Goal: Information Seeking & Learning: Stay updated

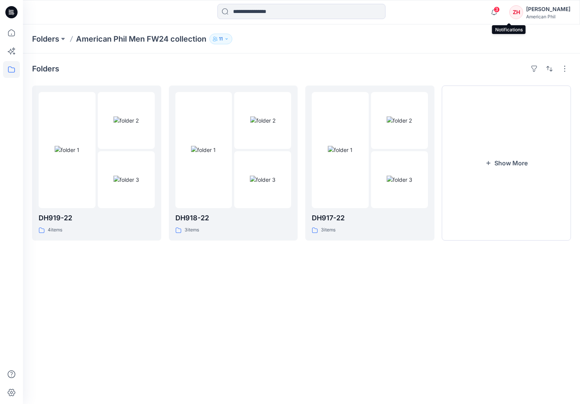
click at [439, 11] on span "3" at bounding box center [497, 9] width 6 height 6
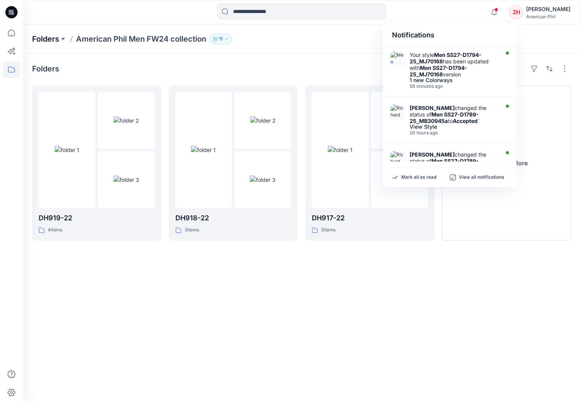
click at [53, 39] on p "Folders" at bounding box center [45, 39] width 27 height 11
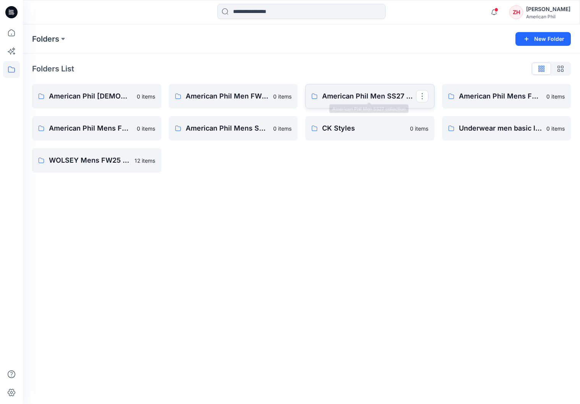
click at [354, 95] on p "American Phil Men SS27 collection" at bounding box center [369, 96] width 94 height 11
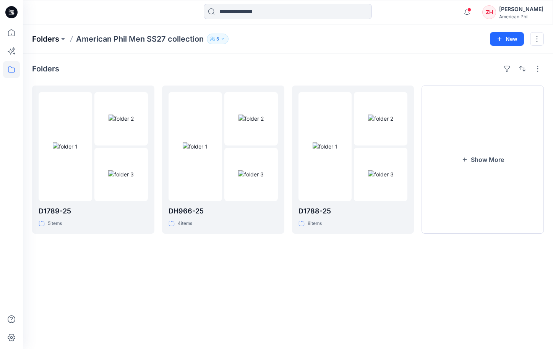
click at [44, 40] on p "Folders" at bounding box center [45, 39] width 27 height 11
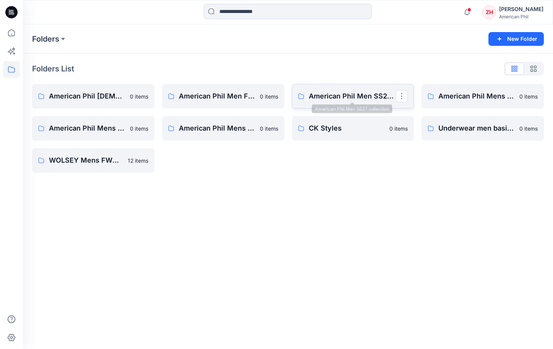
click at [369, 101] on p "American Phil Men SS27 collection" at bounding box center [352, 96] width 87 height 11
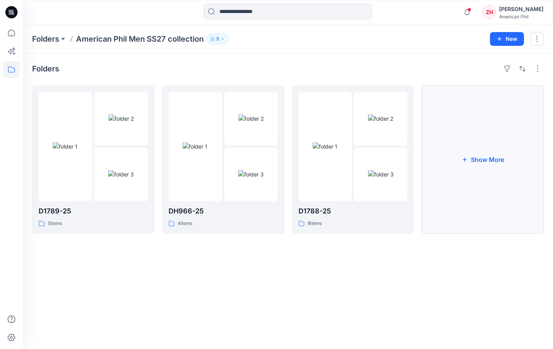
click at [439, 150] on button "Show More" at bounding box center [483, 160] width 122 height 148
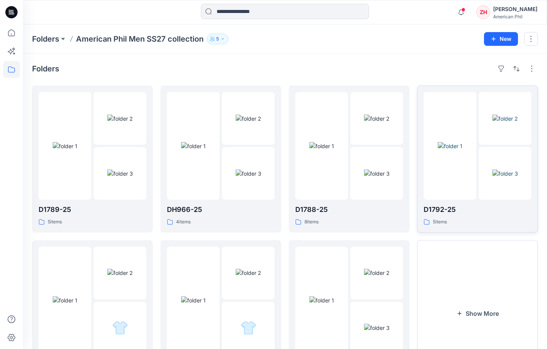
scroll to position [59, 0]
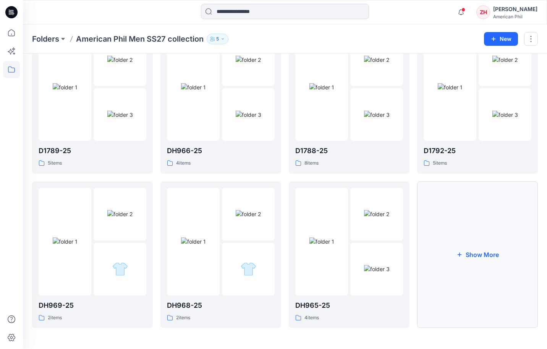
click at [439, 200] on button "Show More" at bounding box center [477, 255] width 121 height 147
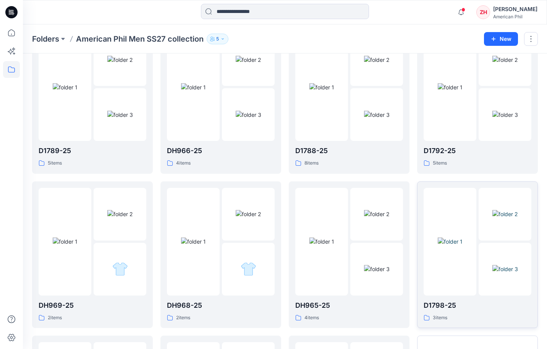
scroll to position [213, 0]
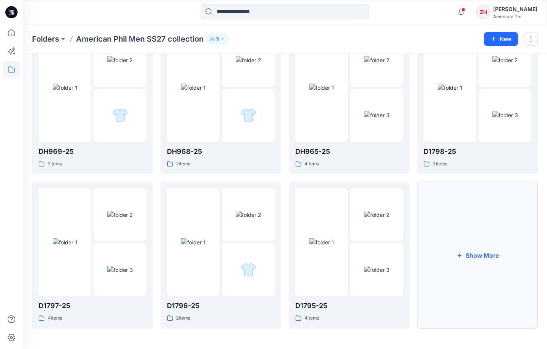
click at [439, 222] on button "Show More" at bounding box center [477, 255] width 121 height 147
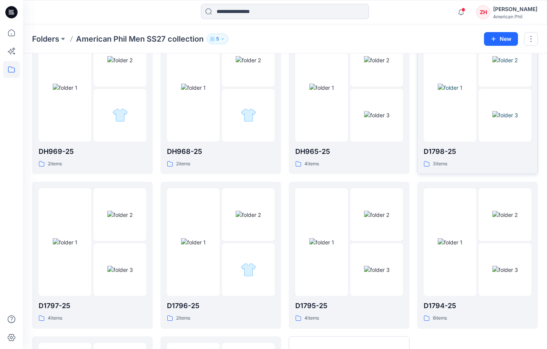
scroll to position [367, 0]
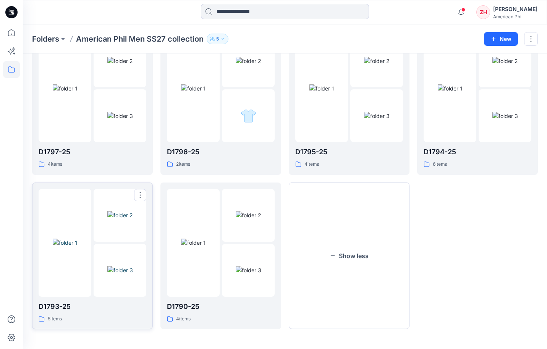
click at [82, 206] on div at bounding box center [65, 243] width 53 height 108
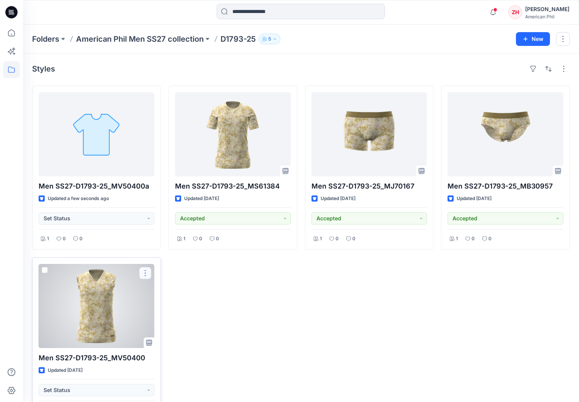
click at [145, 271] on button "button" at bounding box center [145, 273] width 12 height 12
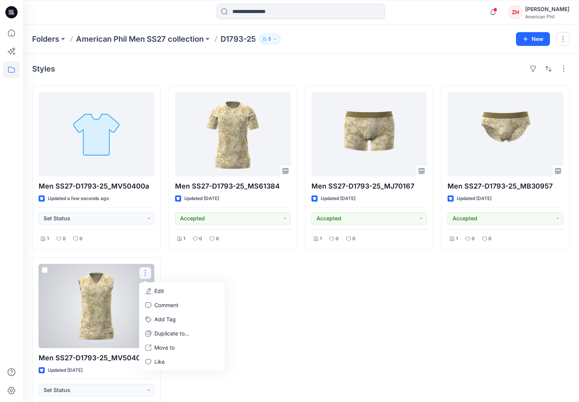
click at [161, 285] on p "Edit" at bounding box center [159, 291] width 10 height 8
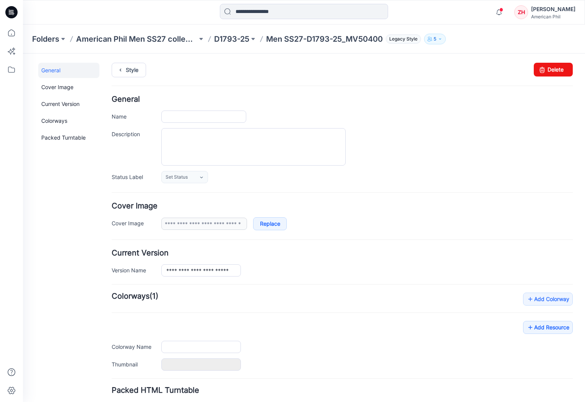
type input "**********"
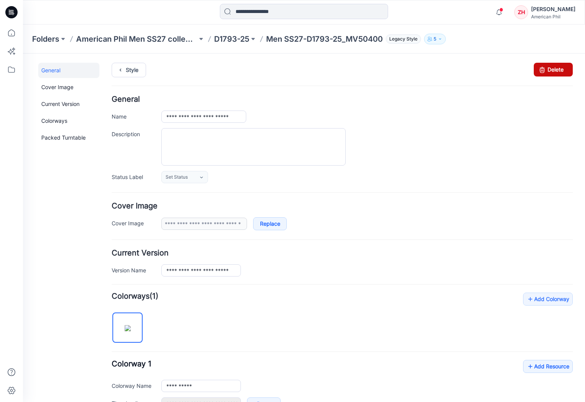
click at [439, 70] on link "Delete" at bounding box center [553, 70] width 39 height 14
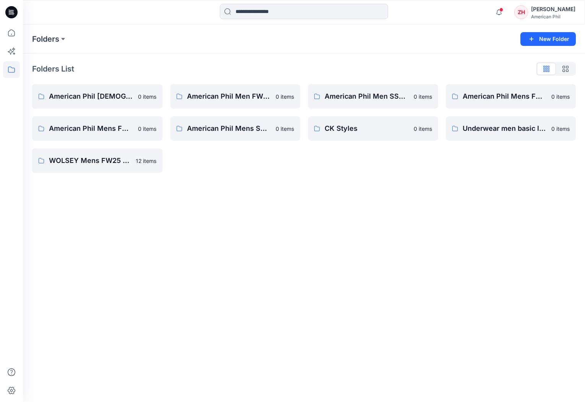
click at [200, 36] on div "Folders" at bounding box center [274, 39] width 484 height 11
click at [397, 101] on p "American Phil Men SS27 collection" at bounding box center [372, 96] width 95 height 11
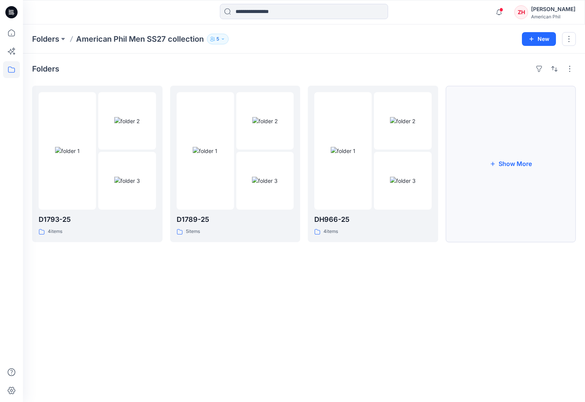
click at [497, 162] on button "Show More" at bounding box center [511, 164] width 130 height 156
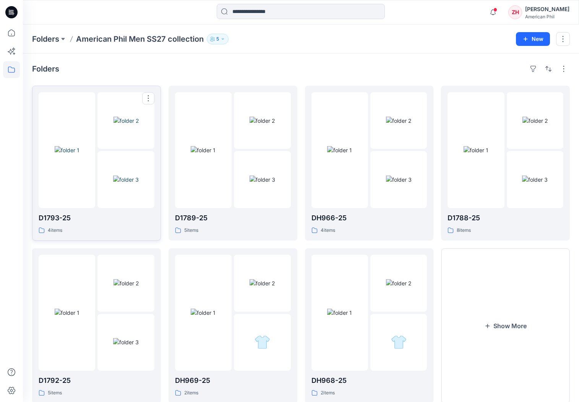
click at [94, 95] on div at bounding box center [67, 150] width 57 height 116
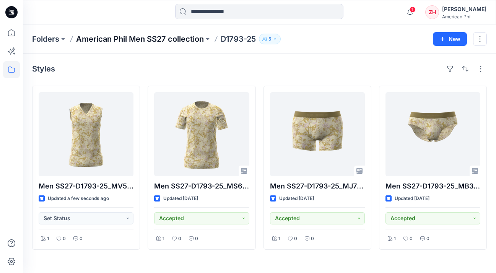
click at [140, 37] on p "American Phil Men SS27 collection" at bounding box center [140, 39] width 128 height 11
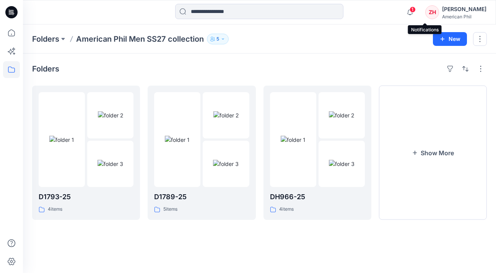
click at [417, 13] on icon "button" at bounding box center [409, 12] width 15 height 15
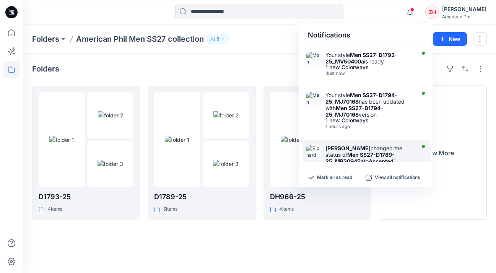
click at [402, 144] on div "Richard Dromard changed the status of Men SS27-D1789-25_MB30945a to Accepted ` …" at bounding box center [367, 160] width 128 height 40
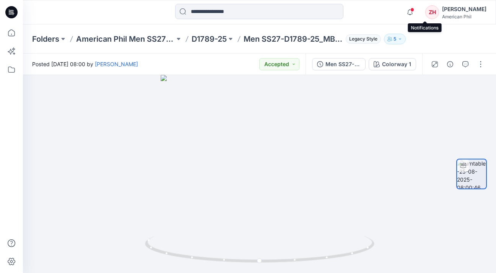
click at [414, 11] on span at bounding box center [412, 10] width 4 height 4
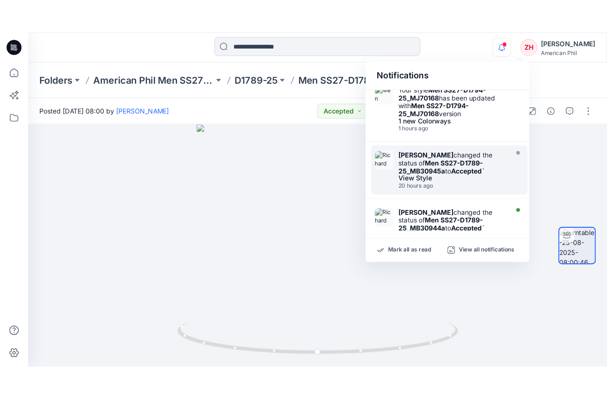
scroll to position [65, 0]
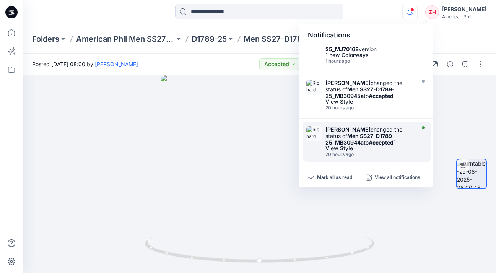
click at [381, 134] on strong "Men SS27-D1789-25_MB30944a" at bounding box center [359, 139] width 69 height 13
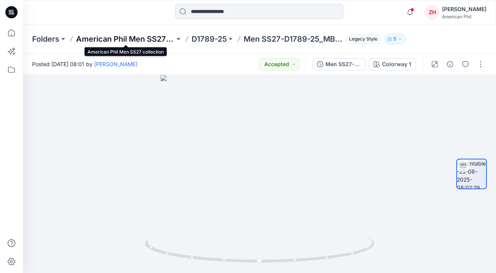
click at [125, 38] on p "American Phil Men SS27 collection" at bounding box center [125, 39] width 99 height 11
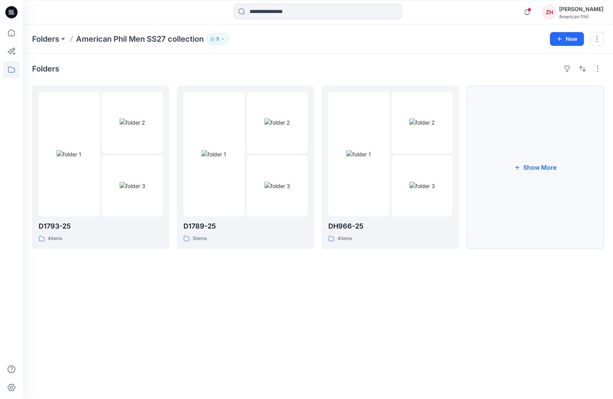
click at [495, 146] on button "Show More" at bounding box center [535, 168] width 137 height 164
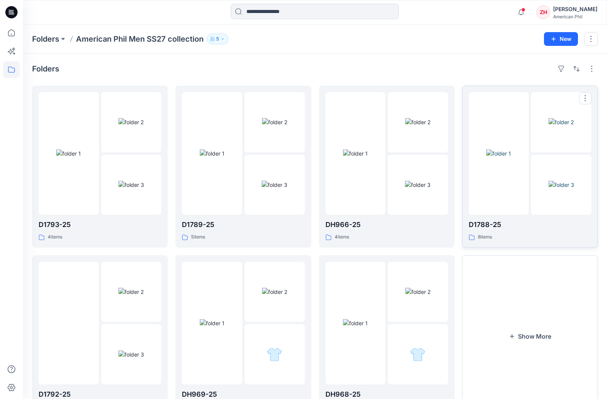
scroll to position [39, 0]
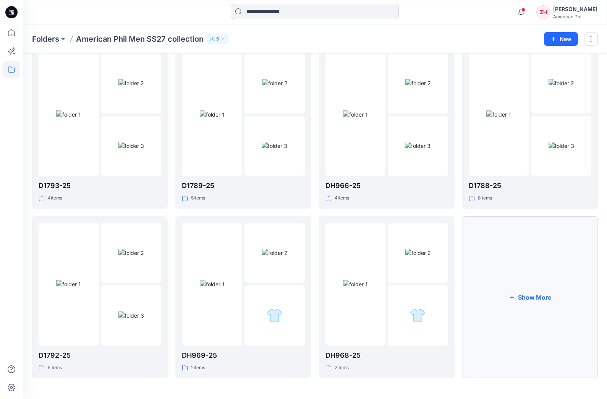
click at [495, 232] on button "Show More" at bounding box center [530, 297] width 136 height 162
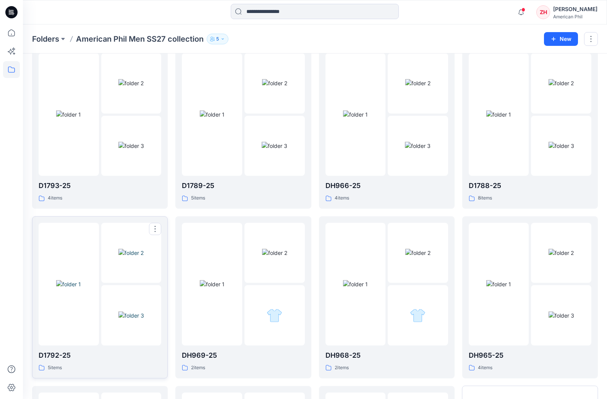
click at [83, 237] on div at bounding box center [69, 284] width 60 height 123
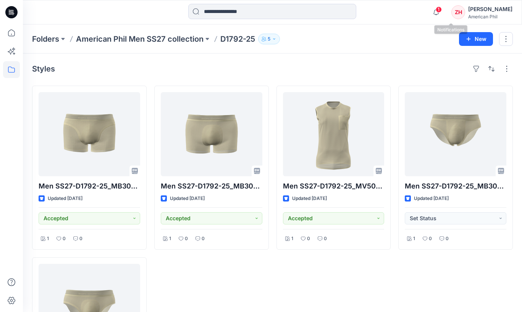
click at [442, 9] on span "1" at bounding box center [439, 9] width 6 height 6
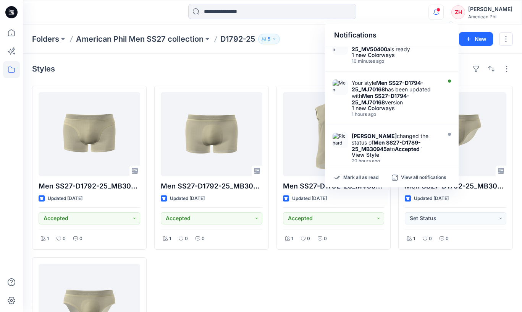
click at [436, 6] on div "Notifications Your style Men SS27-D1792-25_MB30953A has been updated with Men S…" at bounding box center [272, 12] width 499 height 17
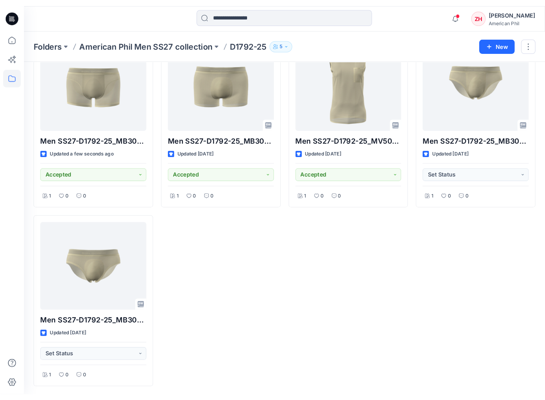
scroll to position [29, 0]
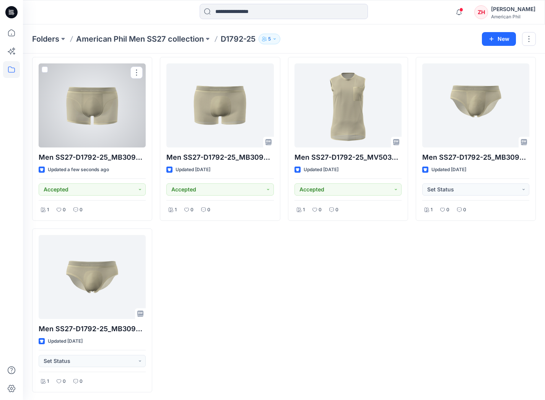
click at [100, 110] on div at bounding box center [92, 105] width 107 height 84
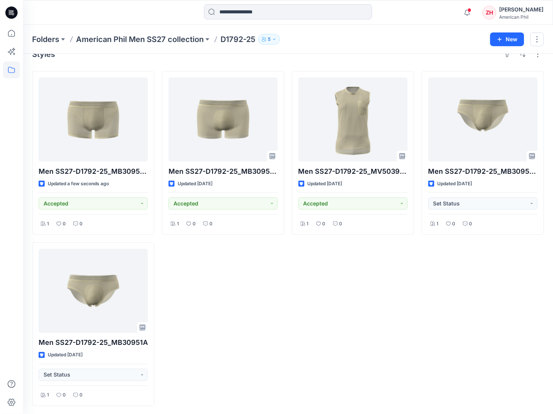
scroll to position [15, 0]
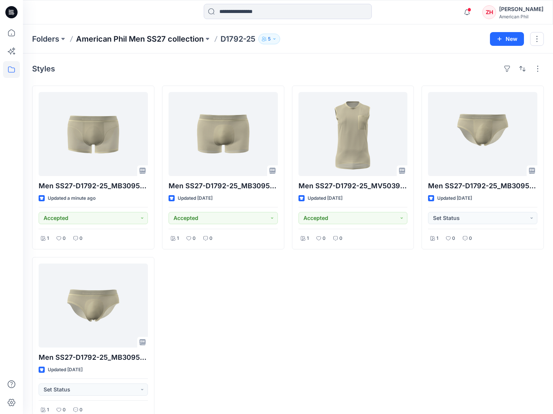
click at [97, 39] on p "American Phil Men SS27 collection" at bounding box center [140, 39] width 128 height 11
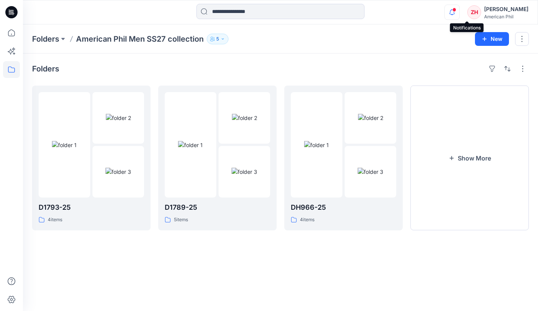
click at [459, 7] on icon "button" at bounding box center [452, 12] width 15 height 15
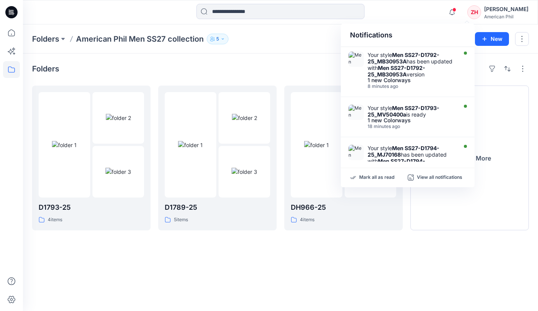
click at [426, 24] on div "Notifications" at bounding box center [408, 35] width 134 height 23
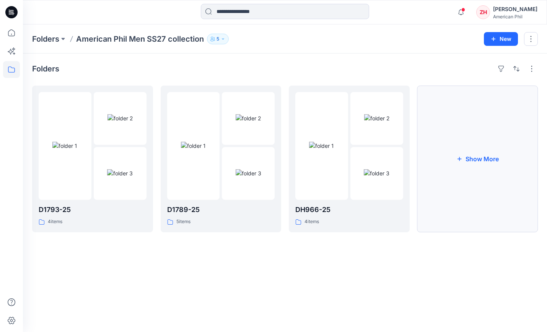
click at [515, 151] on button "Show More" at bounding box center [477, 159] width 121 height 147
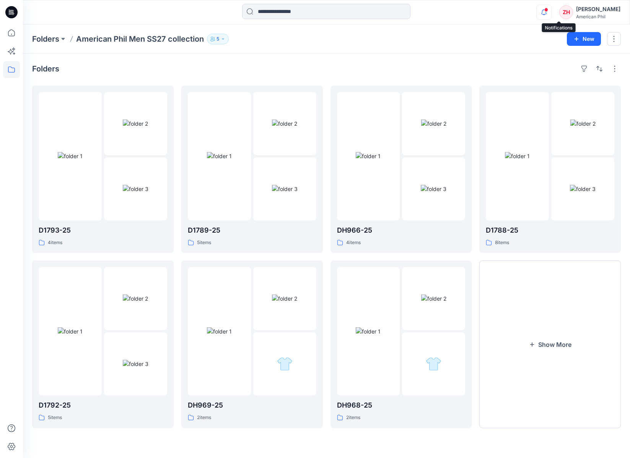
click at [538, 12] on icon "button" at bounding box center [543, 12] width 15 height 15
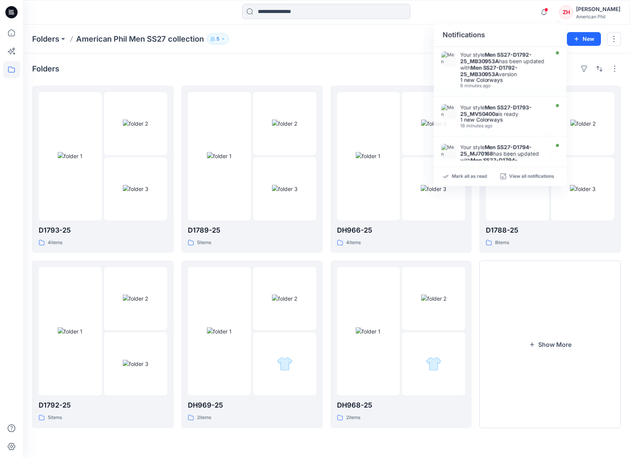
drag, startPoint x: 497, startPoint y: 11, endPoint x: 502, endPoint y: 11, distance: 5.0
click at [497, 11] on div "Notifications Your style Men SS27-D1792-25_MB30953A has been updated with Men S…" at bounding box center [326, 12] width 606 height 17
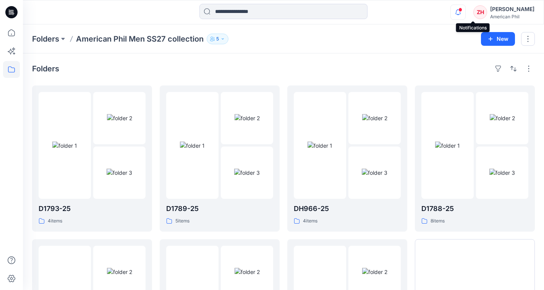
drag, startPoint x: 474, startPoint y: 12, endPoint x: 472, endPoint y: 6, distance: 5.5
click at [466, 12] on icon "button" at bounding box center [458, 12] width 15 height 15
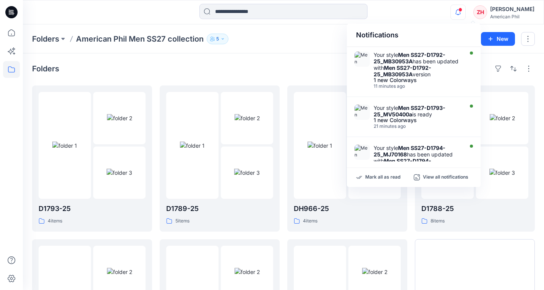
click at [451, 9] on div "Notifications Your style Men SS27-D1792-25_MB30953A has been updated with Men S…" at bounding box center [283, 12] width 521 height 17
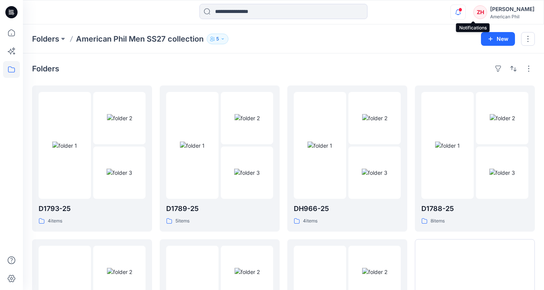
click at [466, 11] on icon "button" at bounding box center [458, 12] width 15 height 15
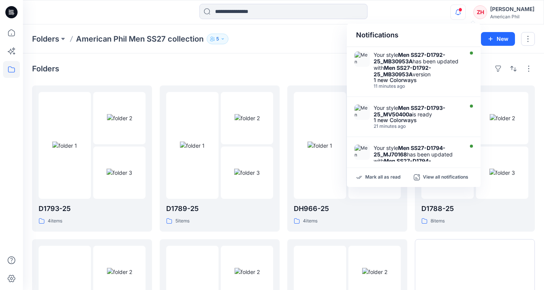
drag, startPoint x: 458, startPoint y: 17, endPoint x: 450, endPoint y: 12, distance: 9.8
click at [458, 17] on div "Notifications Your style Men SS27-D1792-25_MB30953A has been updated with Men S…" at bounding box center [283, 12] width 521 height 17
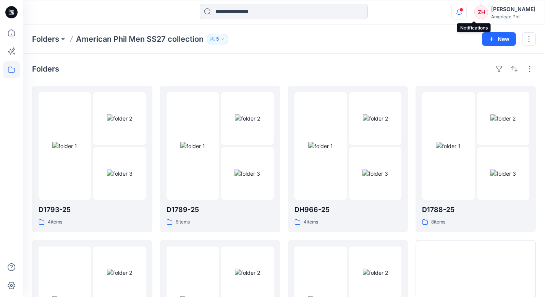
click at [467, 9] on icon "button" at bounding box center [459, 12] width 15 height 15
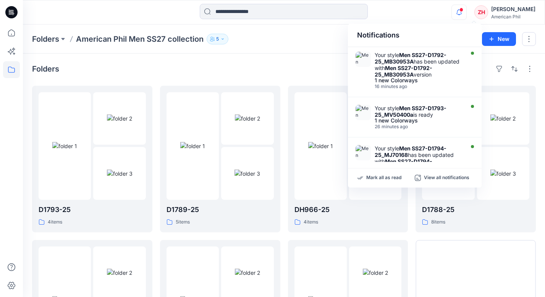
drag, startPoint x: 440, startPoint y: 16, endPoint x: 445, endPoint y: 13, distance: 6.5
click at [440, 16] on div "Notifications Your style Men SS27-D1792-25_MB30953A has been updated with Men S…" at bounding box center [284, 12] width 522 height 17
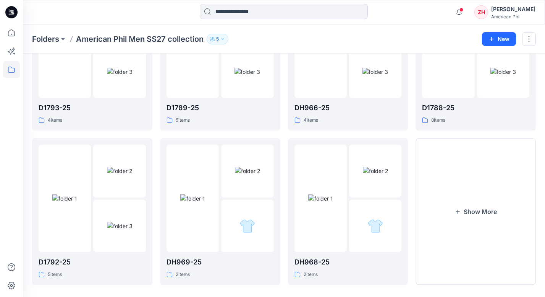
scroll to position [78, 0]
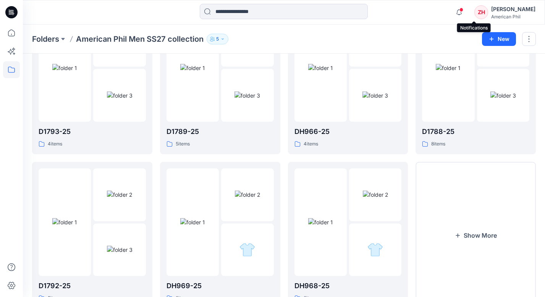
click at [467, 11] on icon "button" at bounding box center [459, 12] width 15 height 15
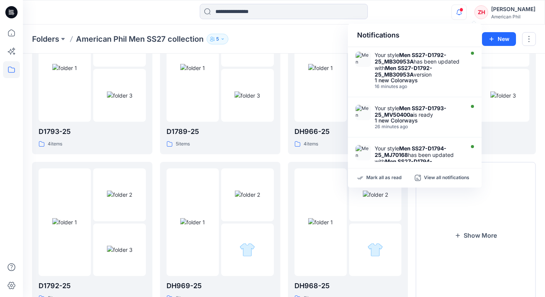
click at [437, 9] on div "Notifications Your style Men SS27-D1792-25_MB30953A has been updated with Men S…" at bounding box center [284, 12] width 522 height 17
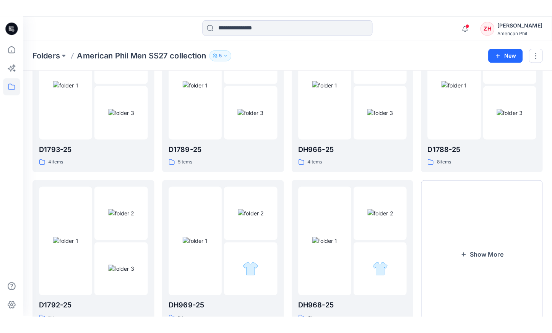
scroll to position [0, 0]
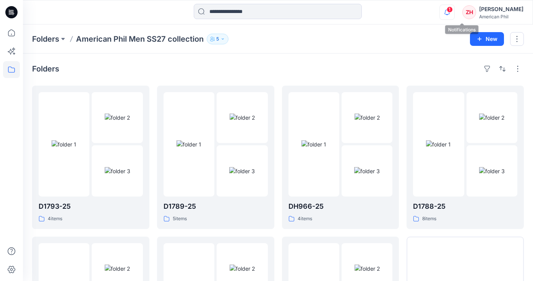
click at [454, 10] on icon "button" at bounding box center [447, 12] width 15 height 15
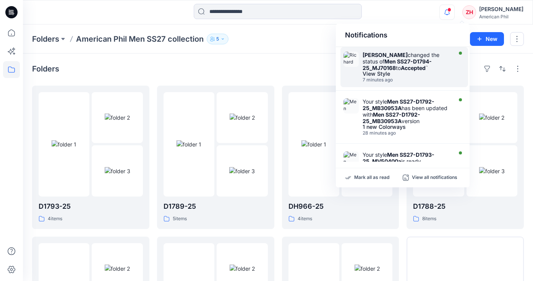
click at [423, 70] on strong "Accepted" at bounding box center [413, 68] width 25 height 6
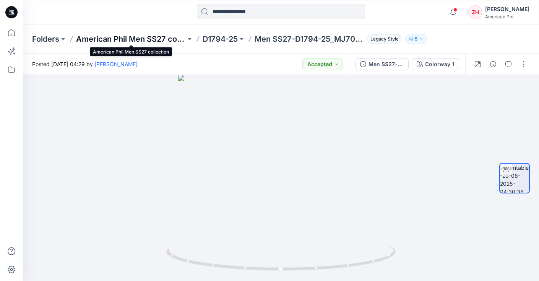
click at [128, 39] on p "American Phil Men SS27 collection" at bounding box center [131, 39] width 110 height 11
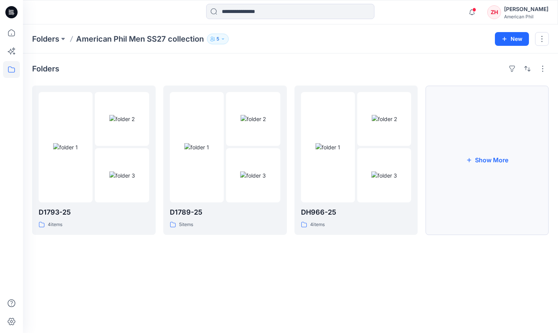
click at [492, 148] on button "Show More" at bounding box center [486, 160] width 123 height 149
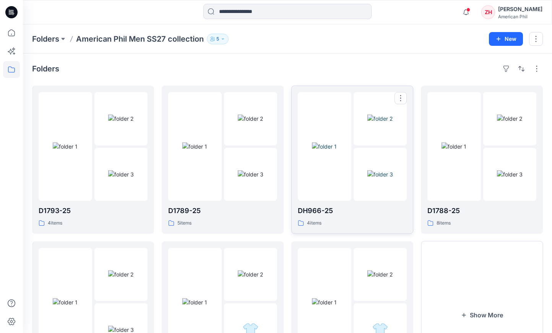
scroll to position [77, 0]
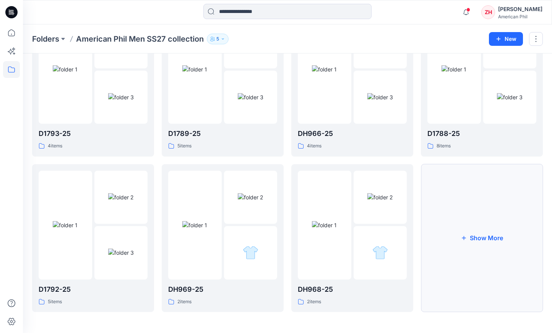
click at [504, 206] on button "Show More" at bounding box center [482, 238] width 122 height 148
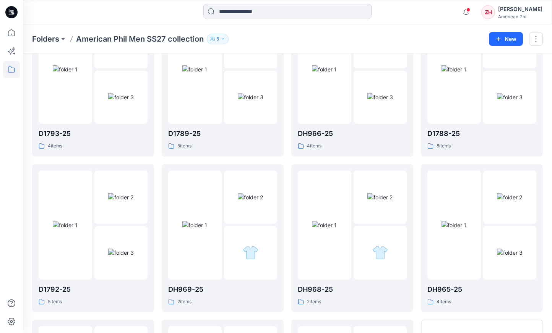
scroll to position [232, 0]
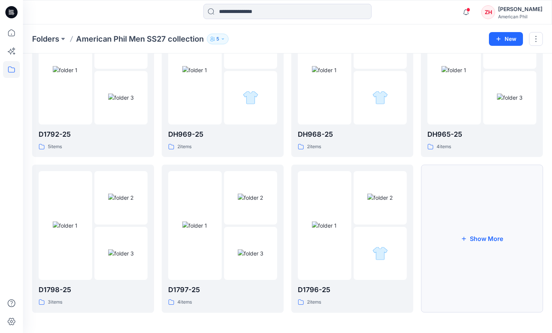
click at [505, 227] on button "Show More" at bounding box center [482, 239] width 122 height 148
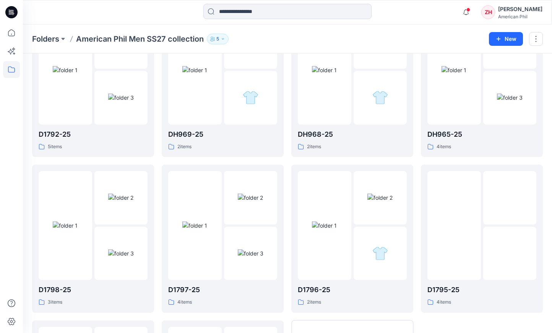
scroll to position [388, 0]
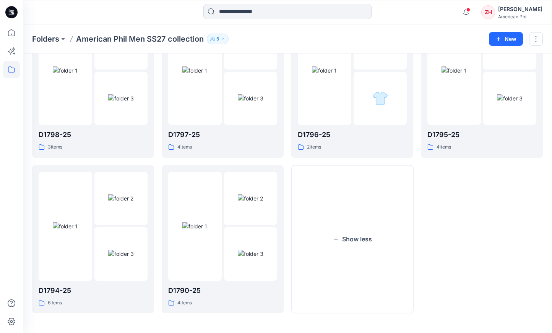
click at [381, 193] on button "Show less" at bounding box center [352, 240] width 122 height 148
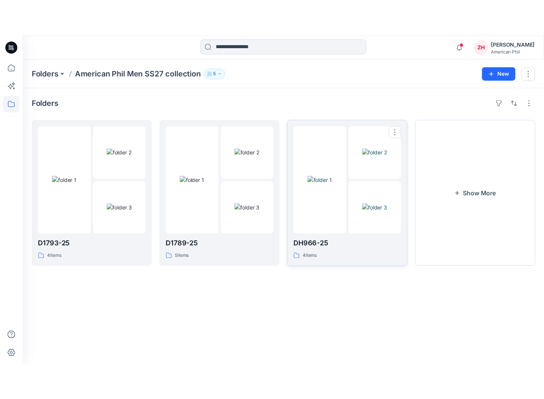
scroll to position [0, 0]
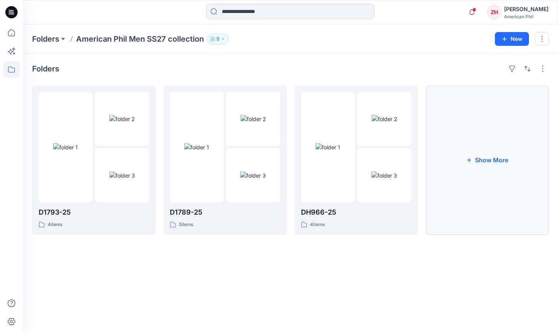
click at [491, 116] on button "Show More" at bounding box center [486, 160] width 123 height 149
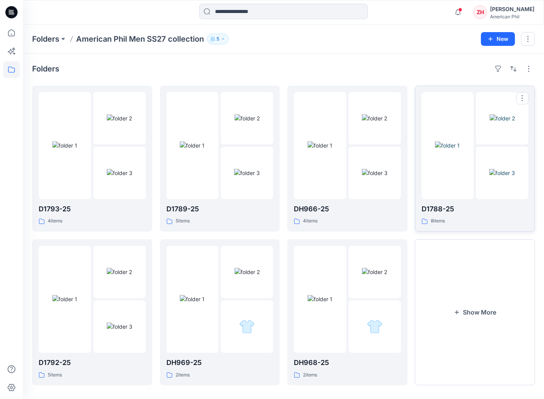
scroll to position [7, 0]
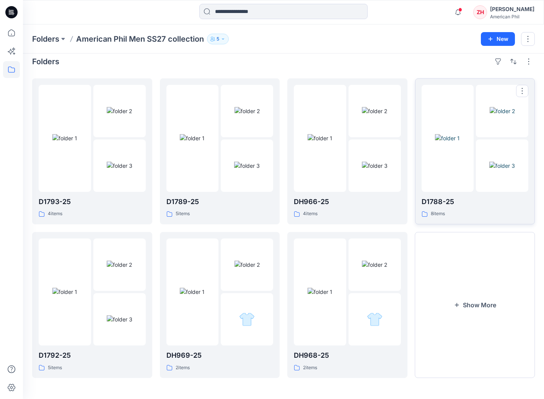
click at [471, 99] on div at bounding box center [447, 138] width 52 height 107
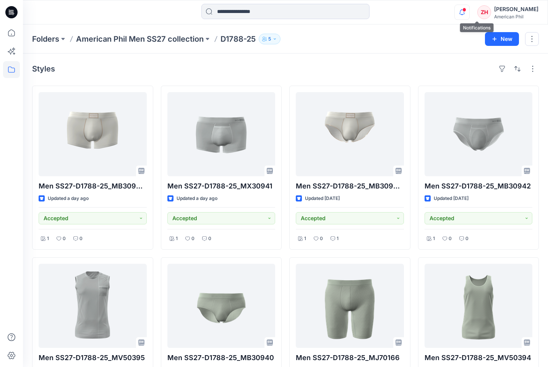
click at [469, 13] on icon "button" at bounding box center [462, 12] width 15 height 15
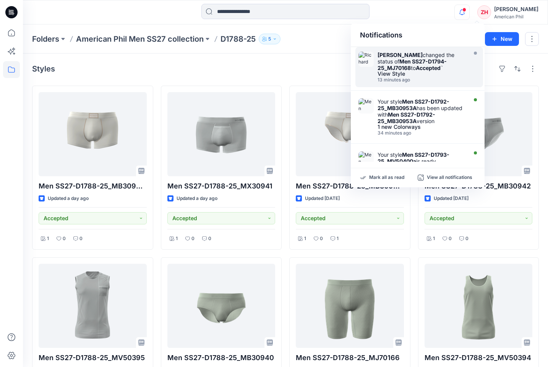
drag, startPoint x: 426, startPoint y: 16, endPoint x: 435, endPoint y: 11, distance: 9.8
click at [427, 16] on div "Notifications [PERSON_NAME] changed the status of Men SS27-D1794-25_MJ70168 to …" at bounding box center [285, 12] width 525 height 17
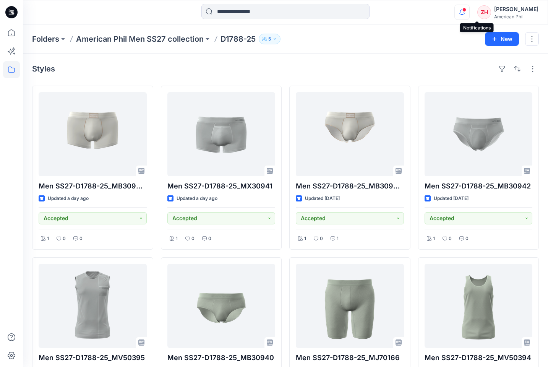
click at [469, 12] on icon "button" at bounding box center [462, 12] width 15 height 15
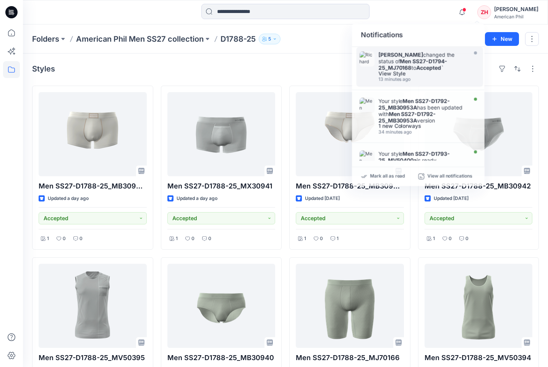
click at [434, 12] on div "Notifications [PERSON_NAME] changed the status of Men SS27-D1794-25_MJ70168 to …" at bounding box center [285, 12] width 525 height 17
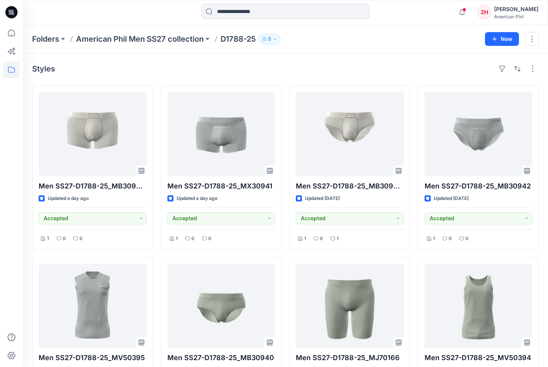
click at [421, 66] on div "Styles" at bounding box center [285, 69] width 507 height 12
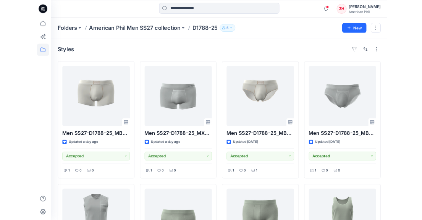
scroll to position [121, 0]
